Goal: Task Accomplishment & Management: Use online tool/utility

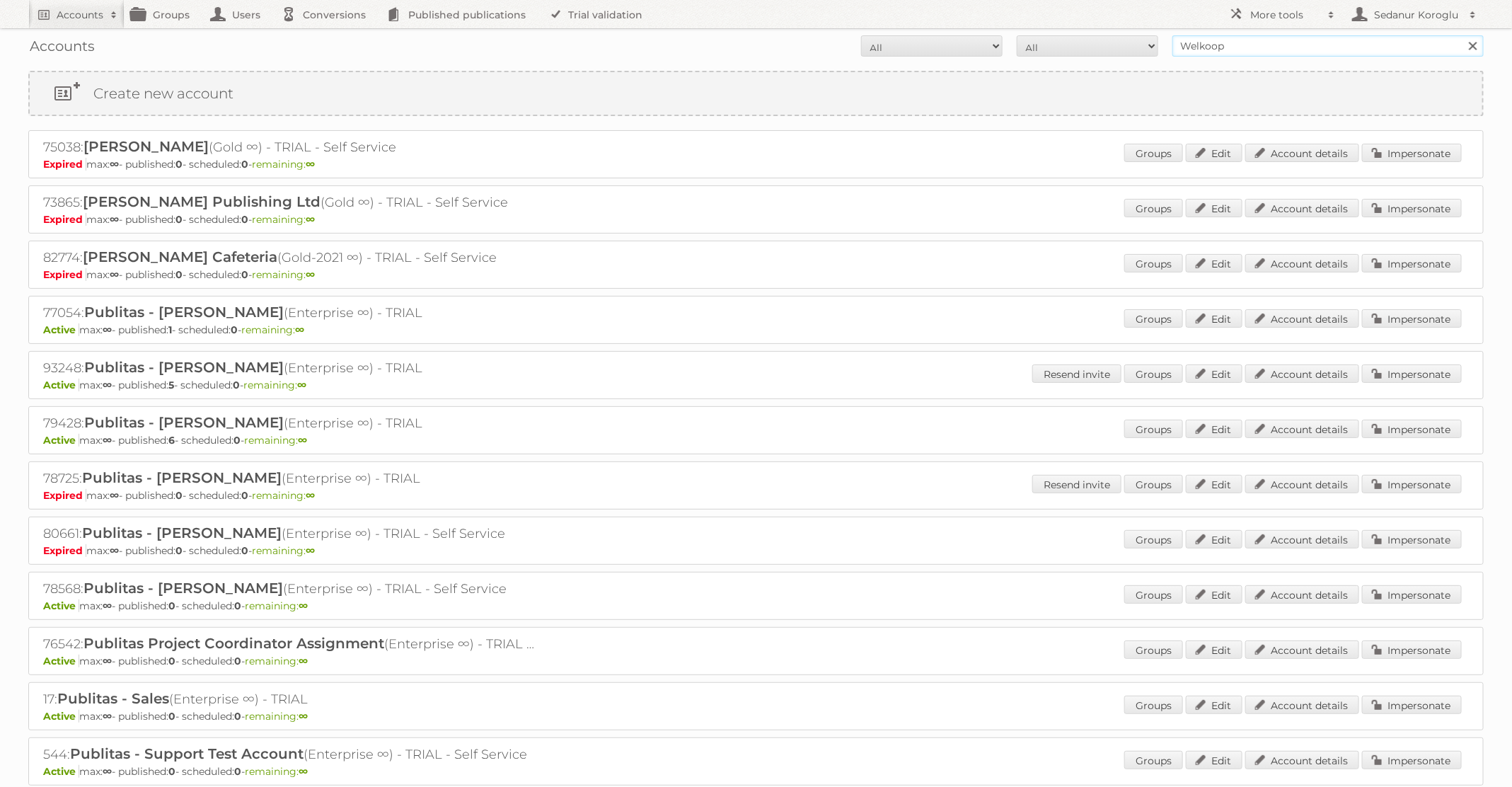
drag, startPoint x: 1269, startPoint y: 43, endPoint x: 1095, endPoint y: 42, distance: 174.0
click at [1096, 42] on form "All Active Expired Pending All Paid Trials Self service Welkoop Search" at bounding box center [756, 46] width 1456 height 21
type input "Primera"
click at [1462, 36] on input "Search" at bounding box center [1472, 46] width 21 height 21
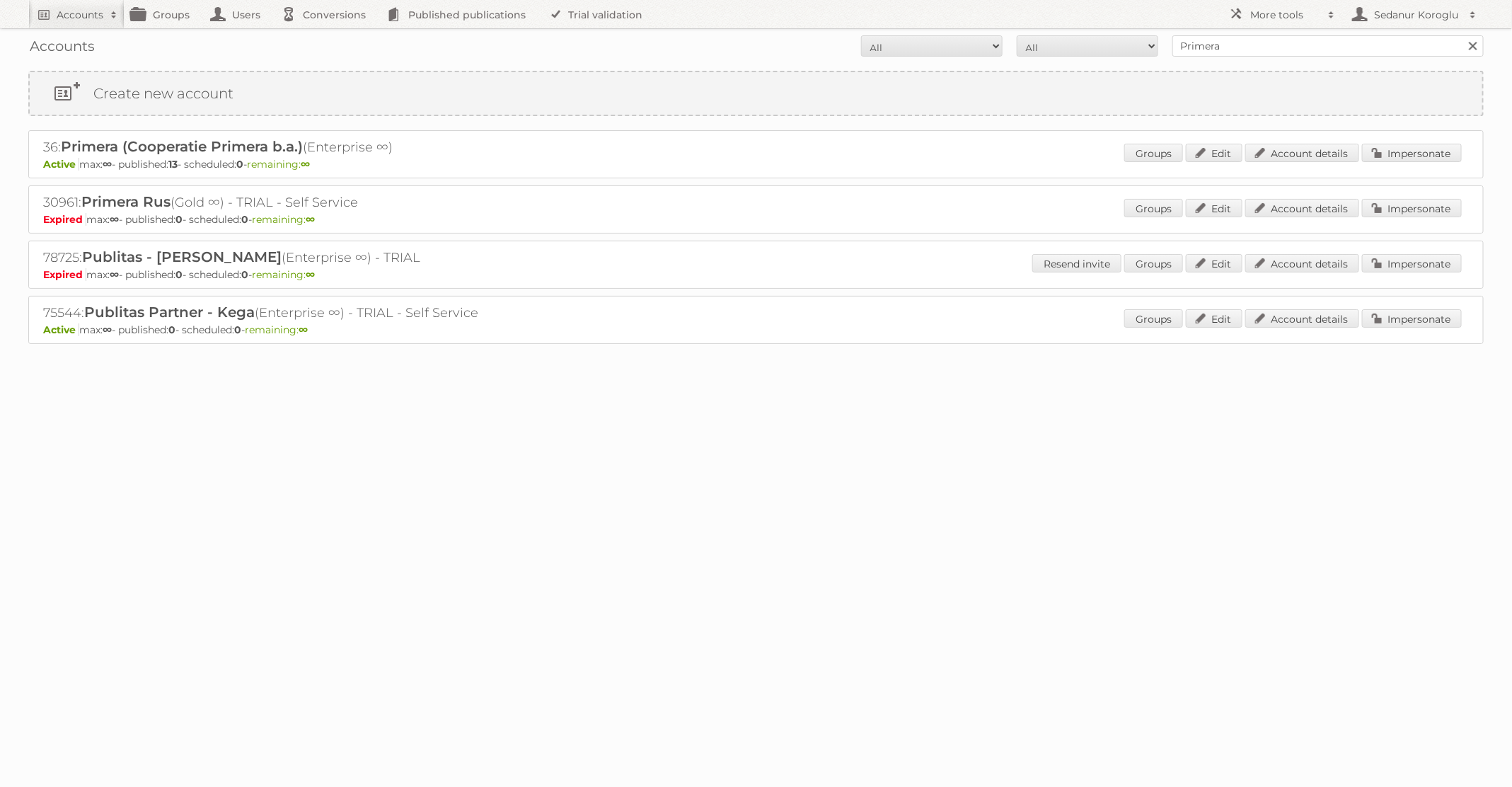
click at [1383, 141] on div "36: Primera (Cooperatie Primera b.a.) (Enterprise ∞) Active [PERSON_NAME]: ∞ - …" at bounding box center [756, 154] width 1456 height 48
click at [1390, 156] on link "Impersonate" at bounding box center [1412, 152] width 100 height 18
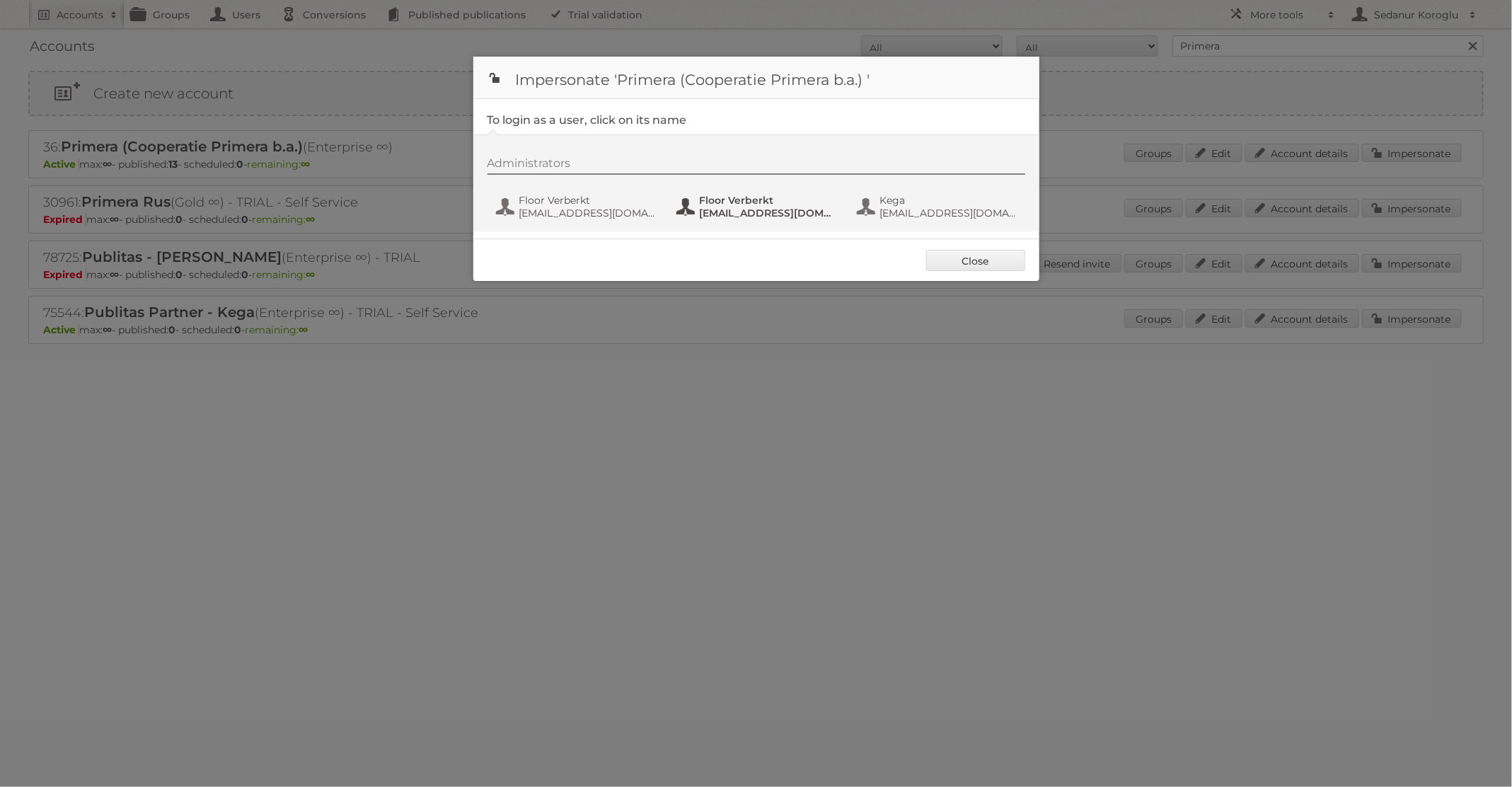
click at [790, 192] on button "Floor Verberkt [EMAIL_ADDRESS][DOMAIN_NAME]" at bounding box center [758, 206] width 166 height 29
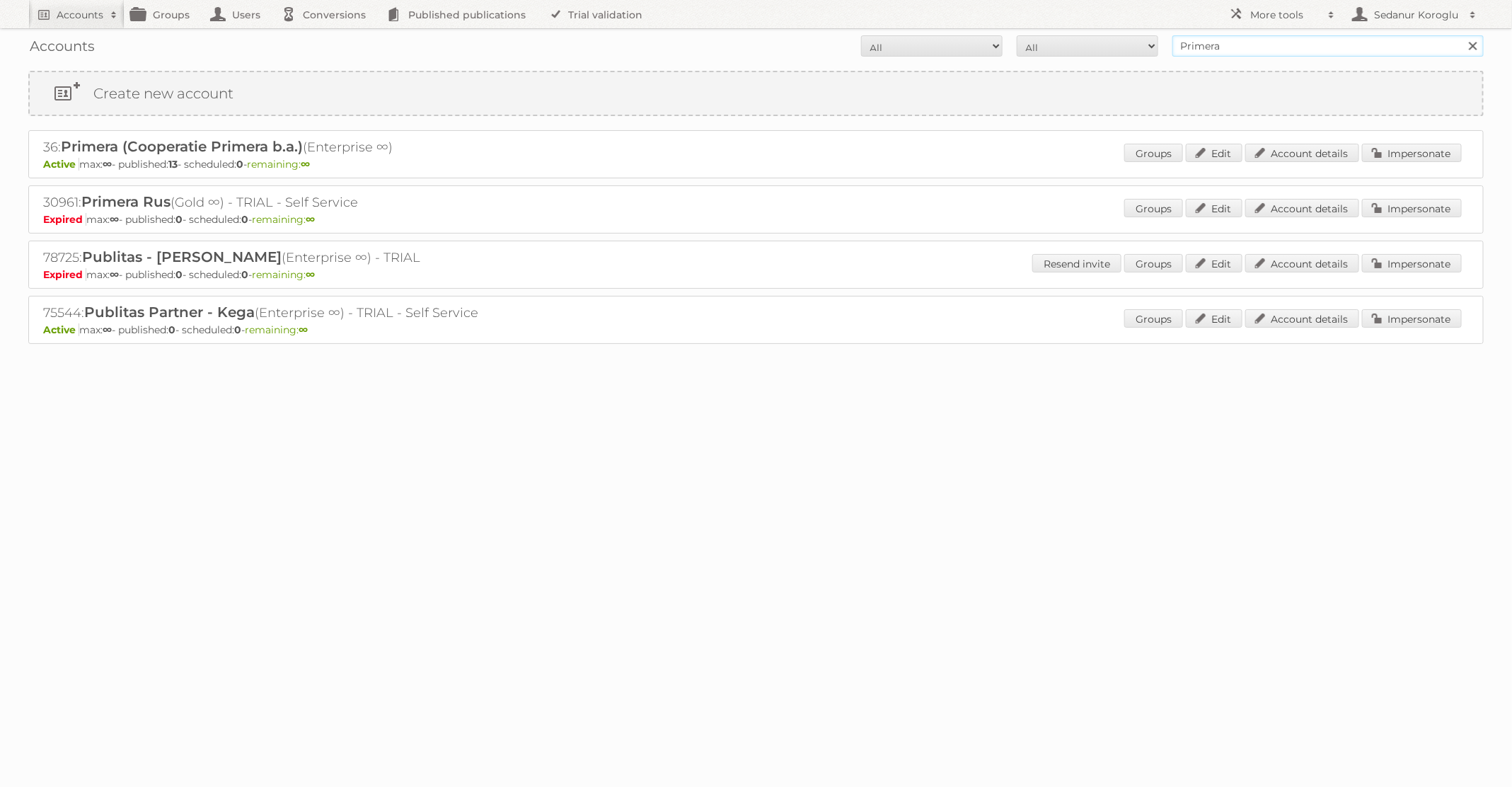
click at [1339, 51] on input "Primera" at bounding box center [1329, 46] width 311 height 21
type input "dm drogerie"
click at [1462, 36] on input "Search" at bounding box center [1472, 46] width 21 height 21
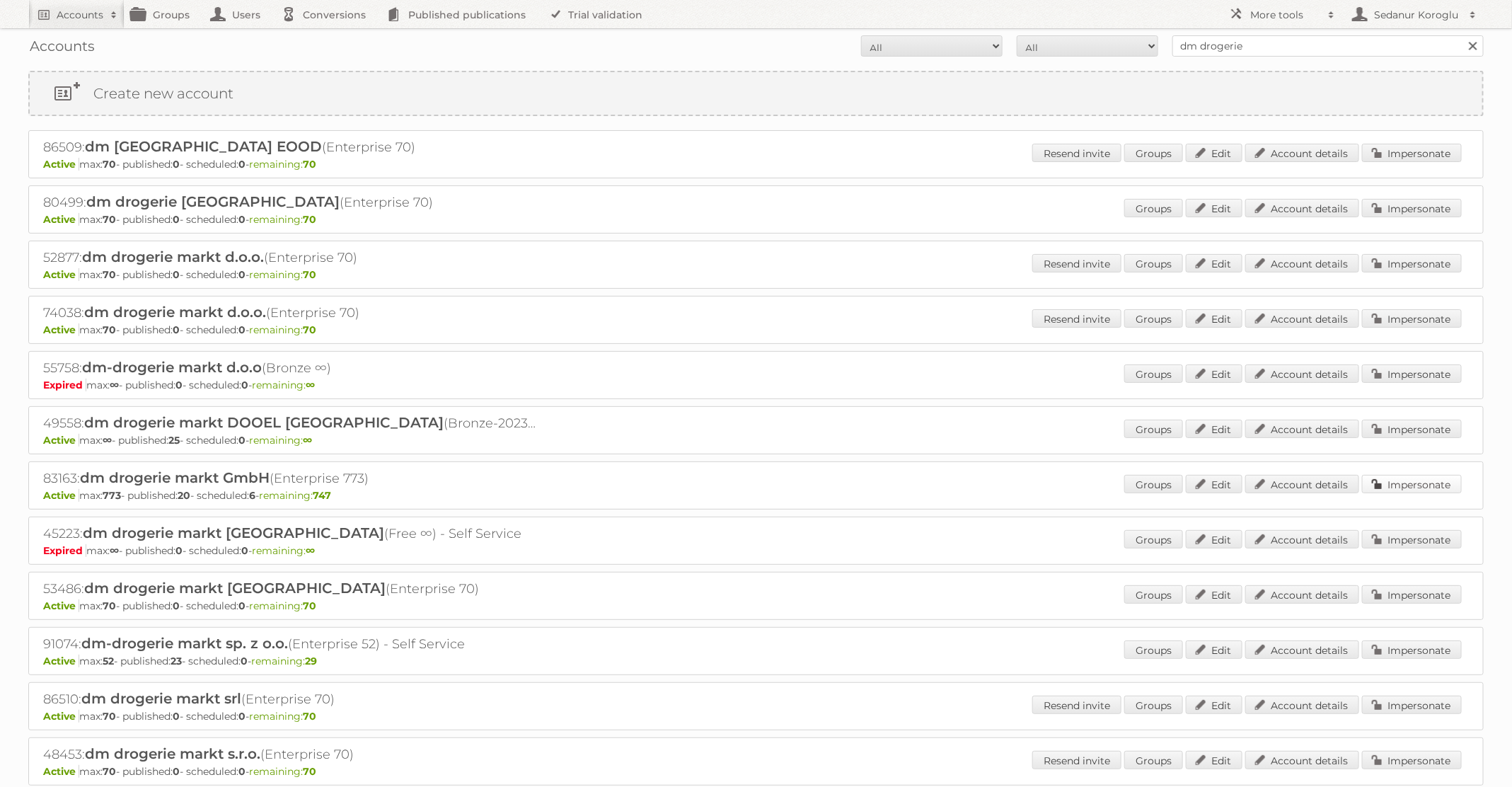
click at [1387, 476] on link "Impersonate" at bounding box center [1412, 484] width 100 height 18
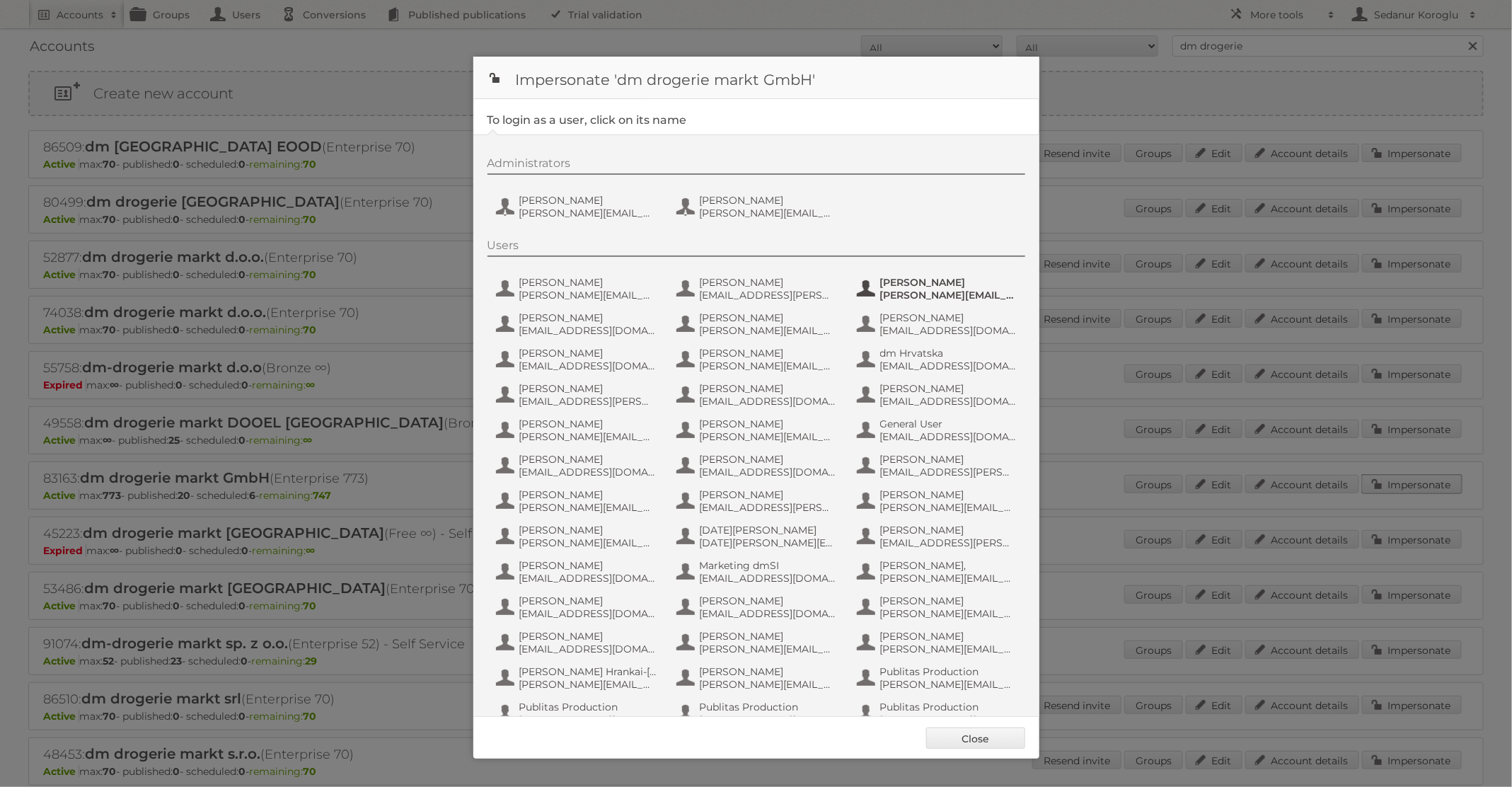
scroll to position [134, 0]
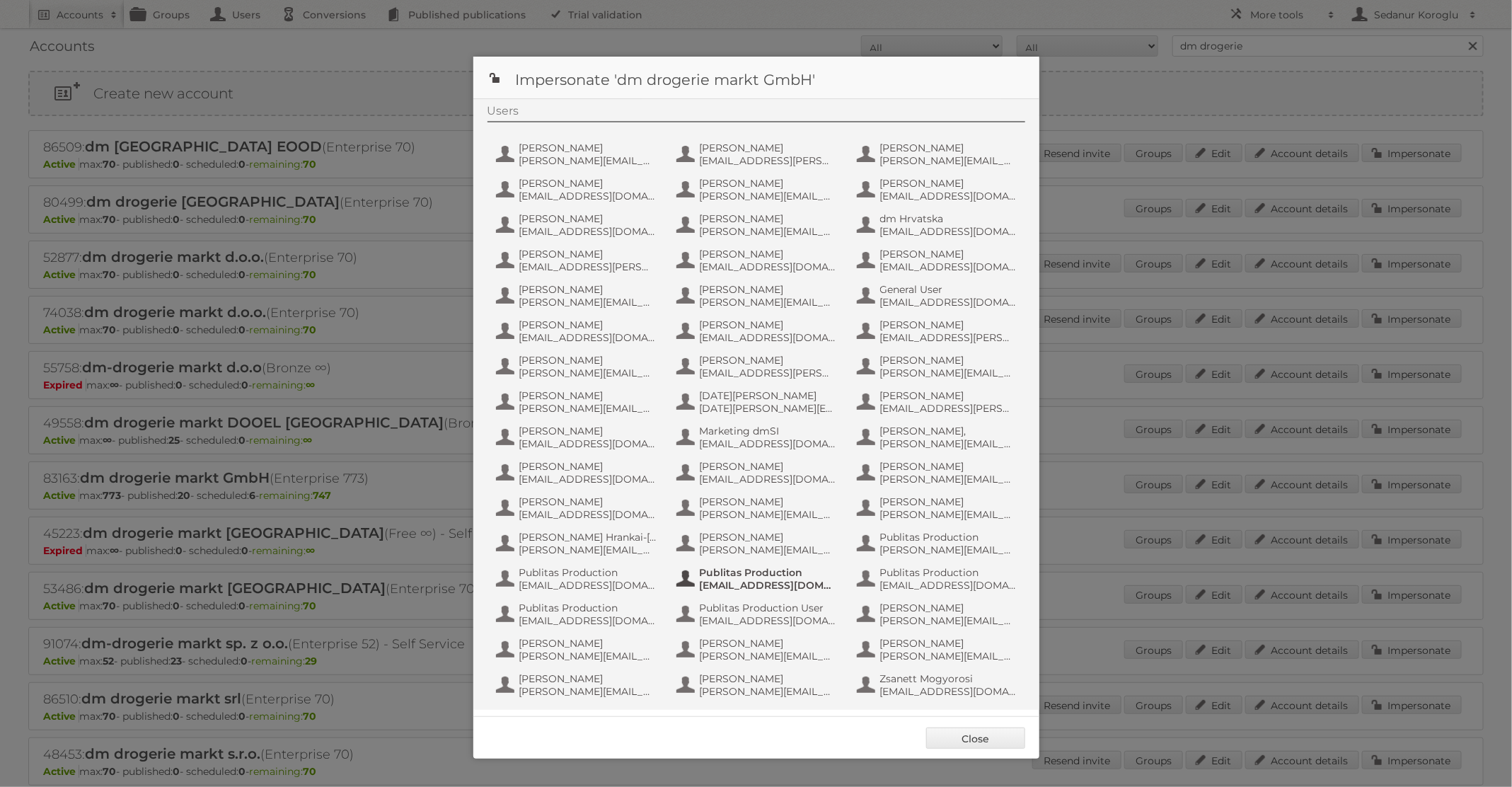
click at [738, 581] on span "[EMAIL_ADDRESS][DOMAIN_NAME]" at bounding box center [768, 585] width 137 height 13
